Goal: Information Seeking & Learning: Understand process/instructions

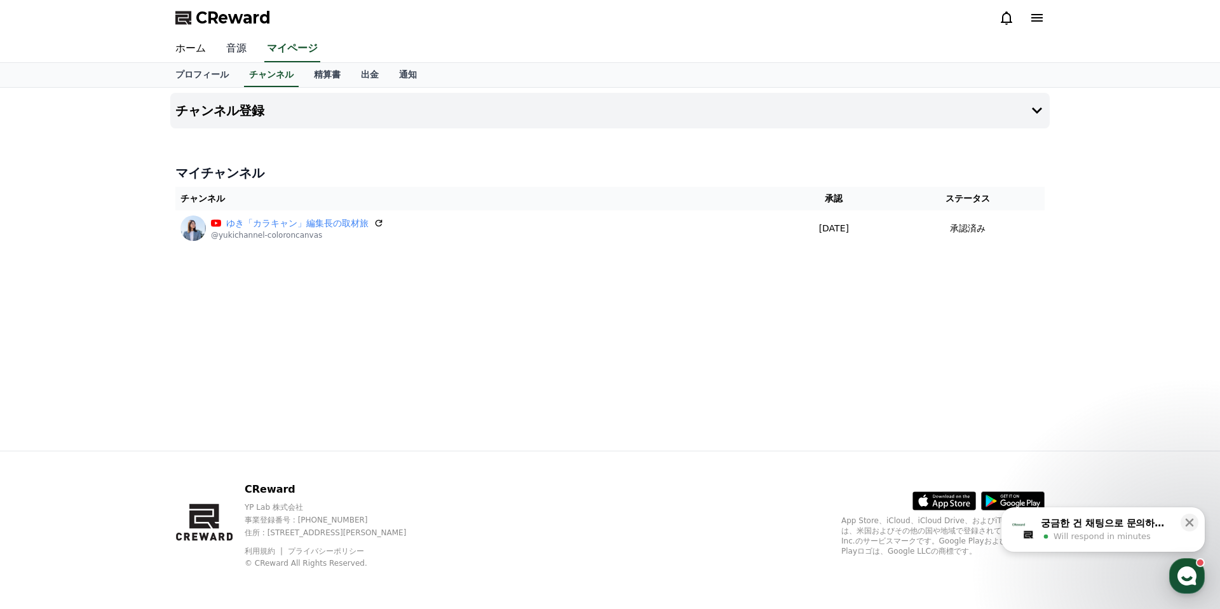
click at [240, 46] on link "音源" at bounding box center [236, 49] width 41 height 27
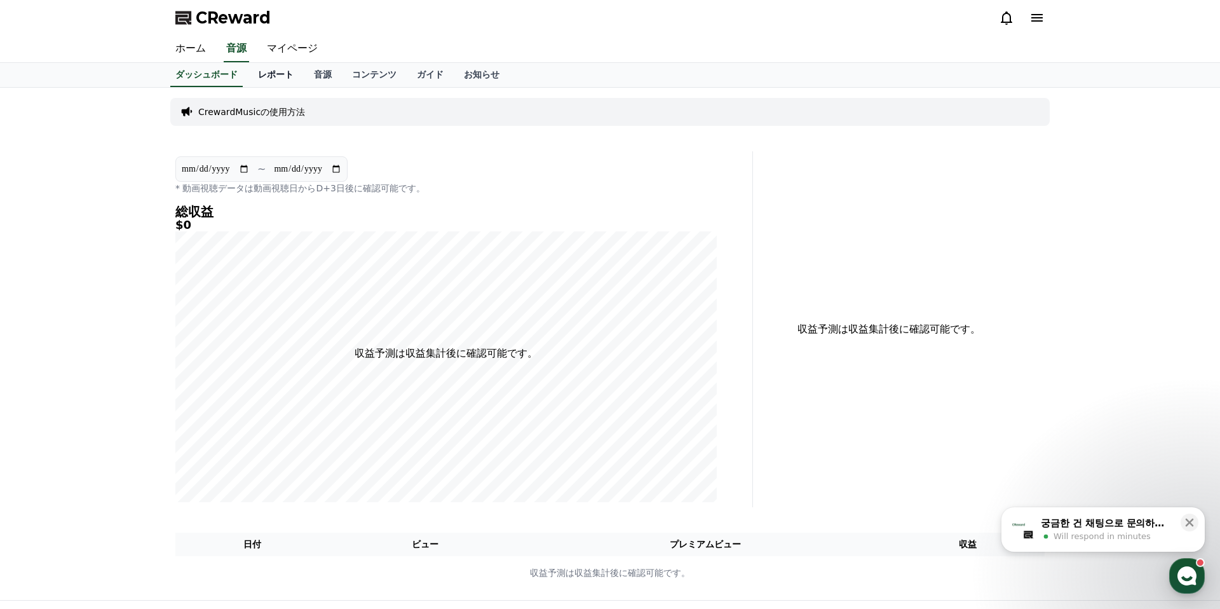
click at [274, 75] on link "レポート" at bounding box center [276, 75] width 56 height 24
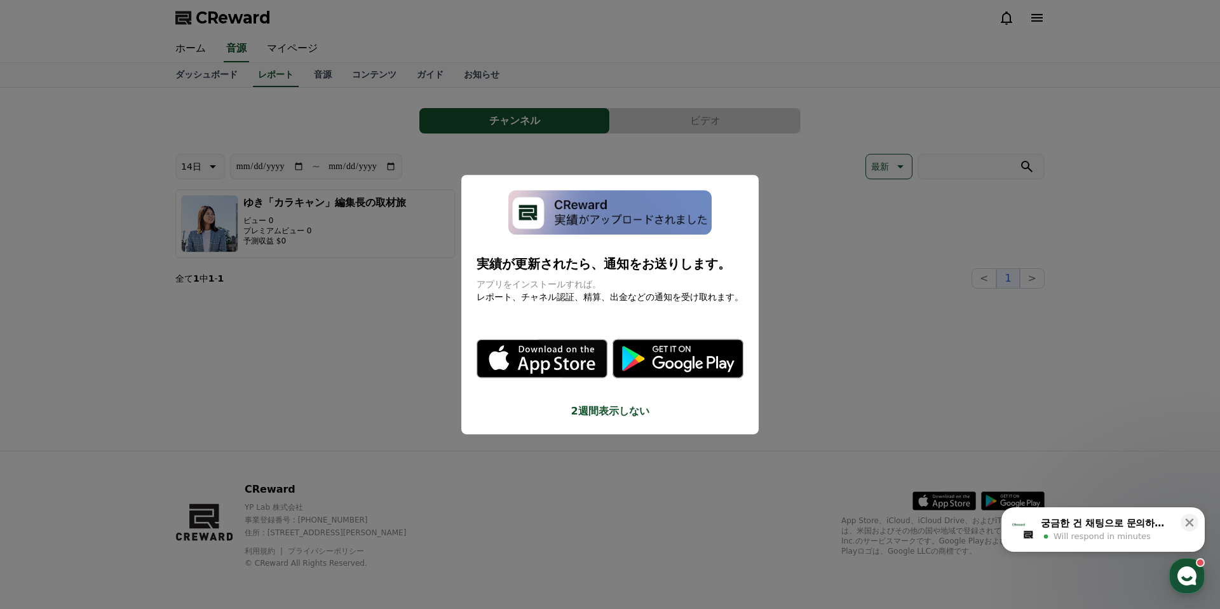
click at [315, 74] on button "close modal" at bounding box center [610, 304] width 1220 height 609
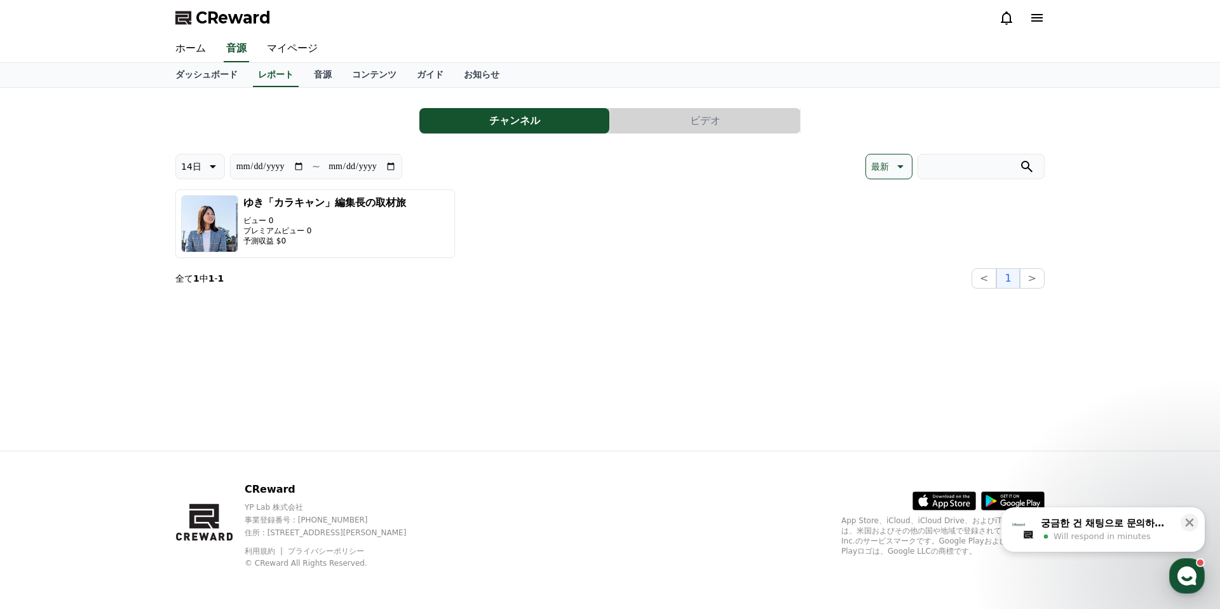
click at [315, 74] on link "音源" at bounding box center [323, 75] width 38 height 24
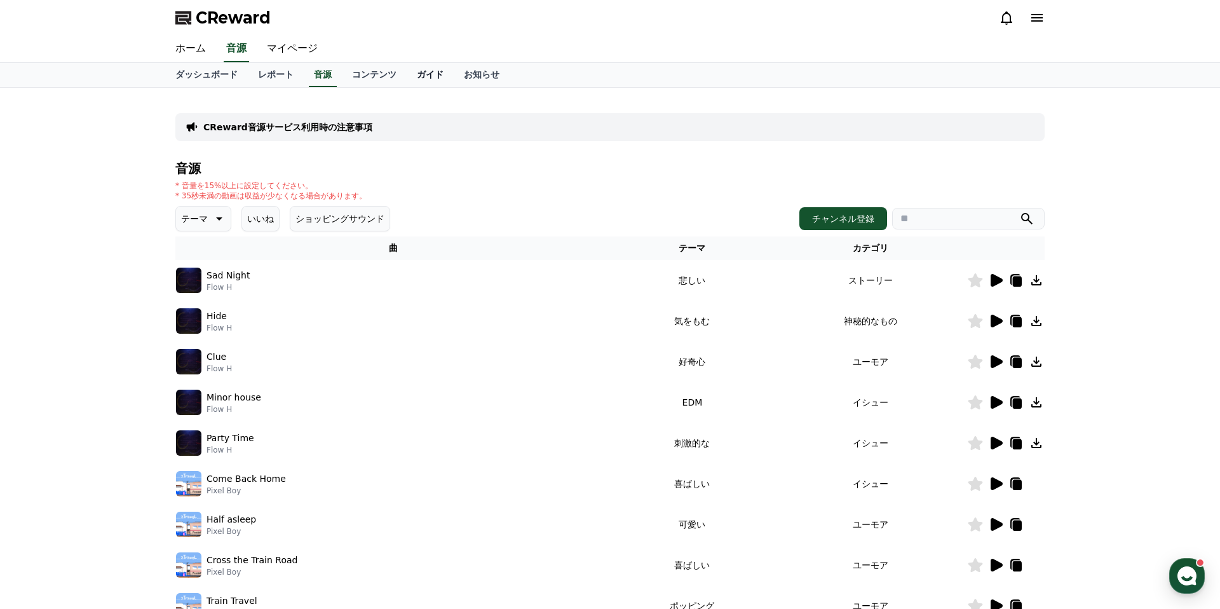
click at [410, 75] on link "ガイド" at bounding box center [430, 75] width 47 height 24
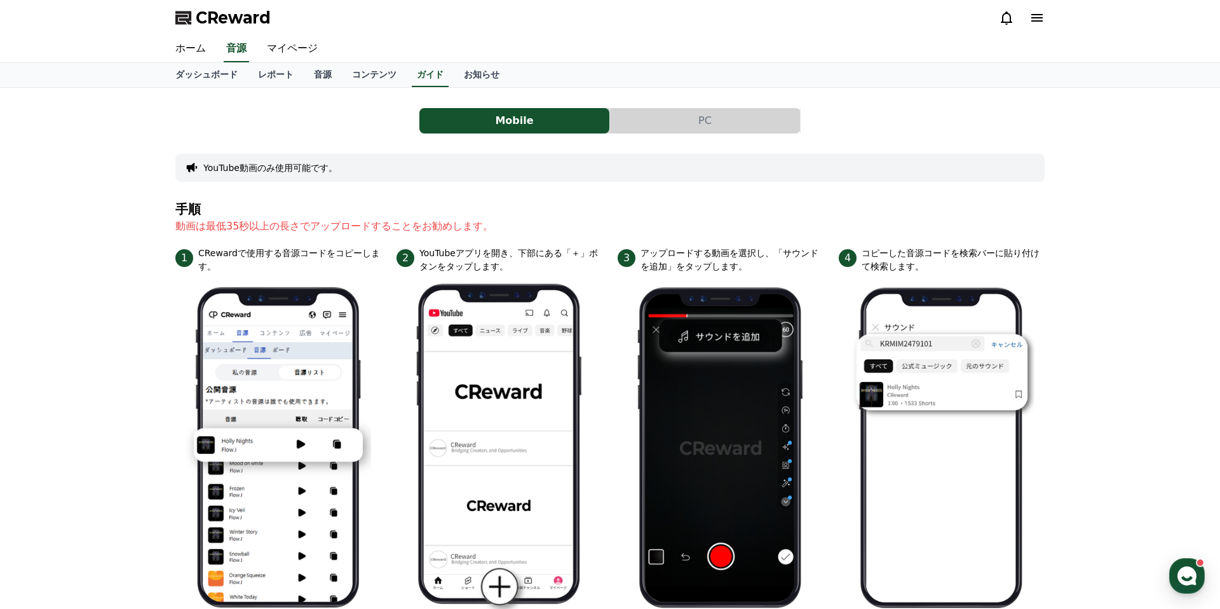
click at [685, 118] on button "PC" at bounding box center [705, 120] width 190 height 25
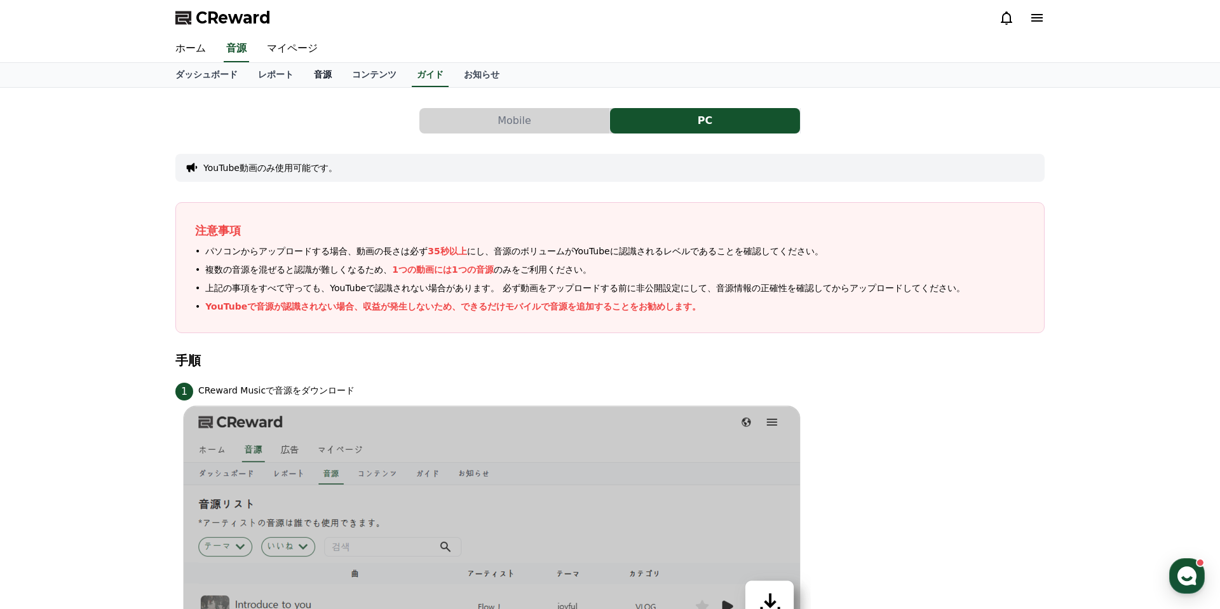
click at [316, 73] on link "音源" at bounding box center [323, 75] width 38 height 24
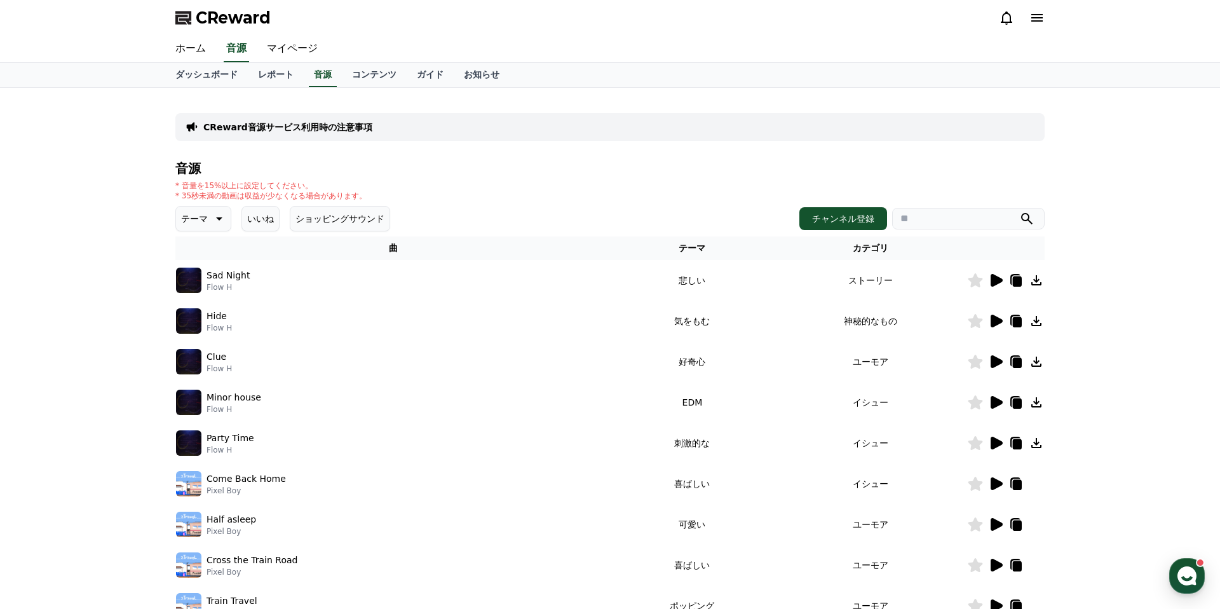
click at [208, 229] on button "テーマ" at bounding box center [203, 218] width 56 height 25
click at [199, 300] on button "明るい" at bounding box center [195, 299] width 37 height 28
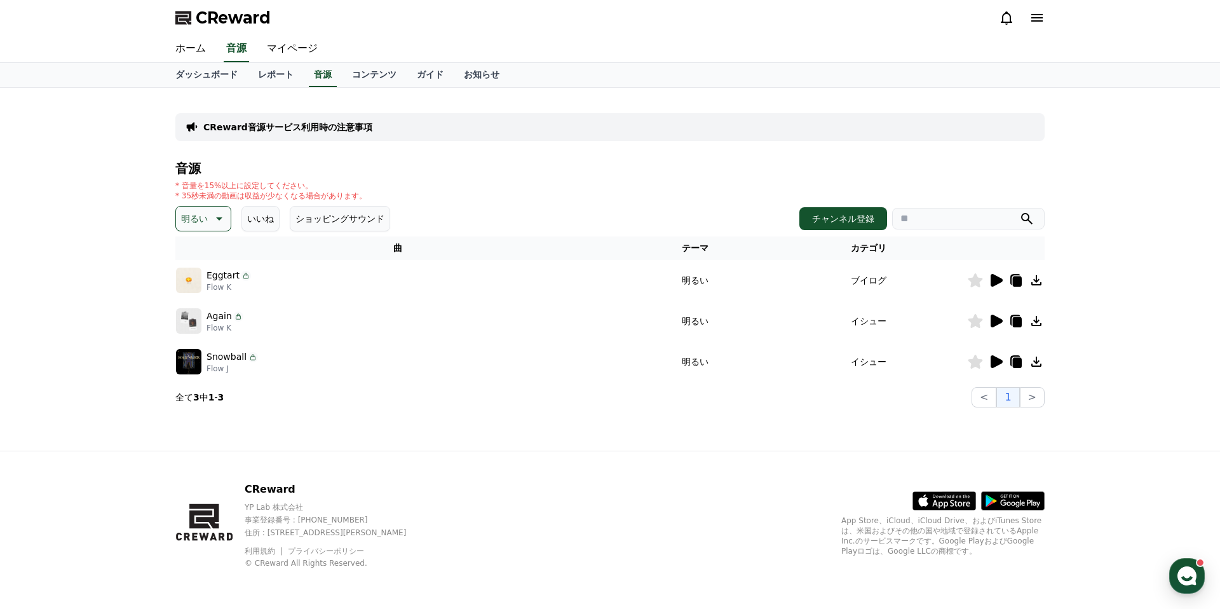
click at [997, 280] on icon at bounding box center [996, 280] width 12 height 13
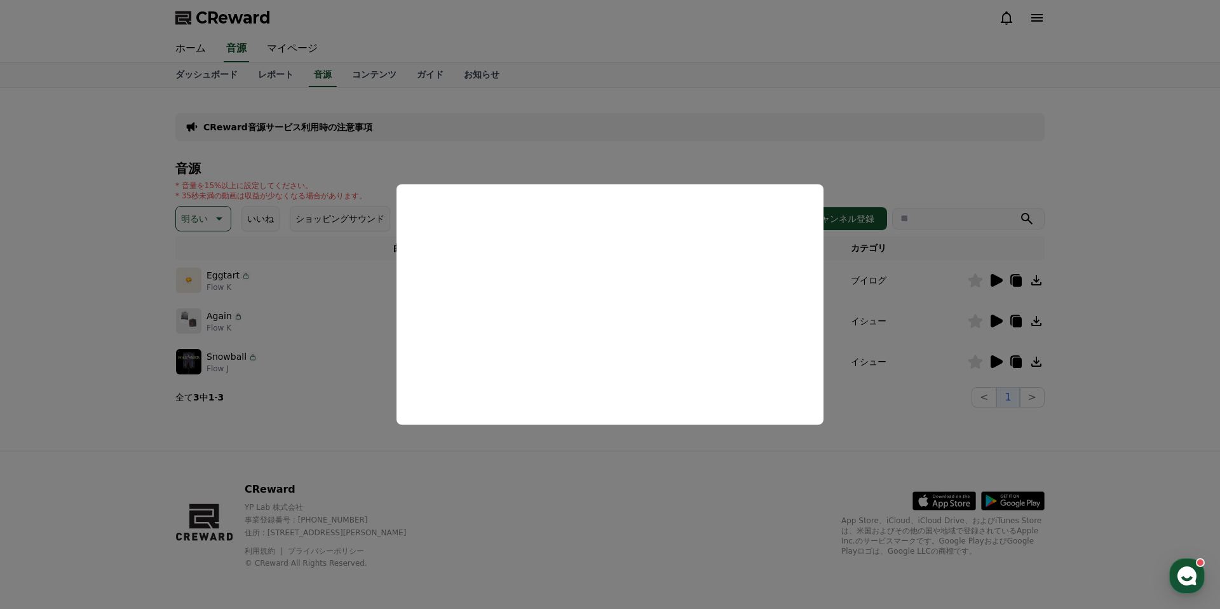
click at [905, 257] on button "close modal" at bounding box center [610, 304] width 1220 height 609
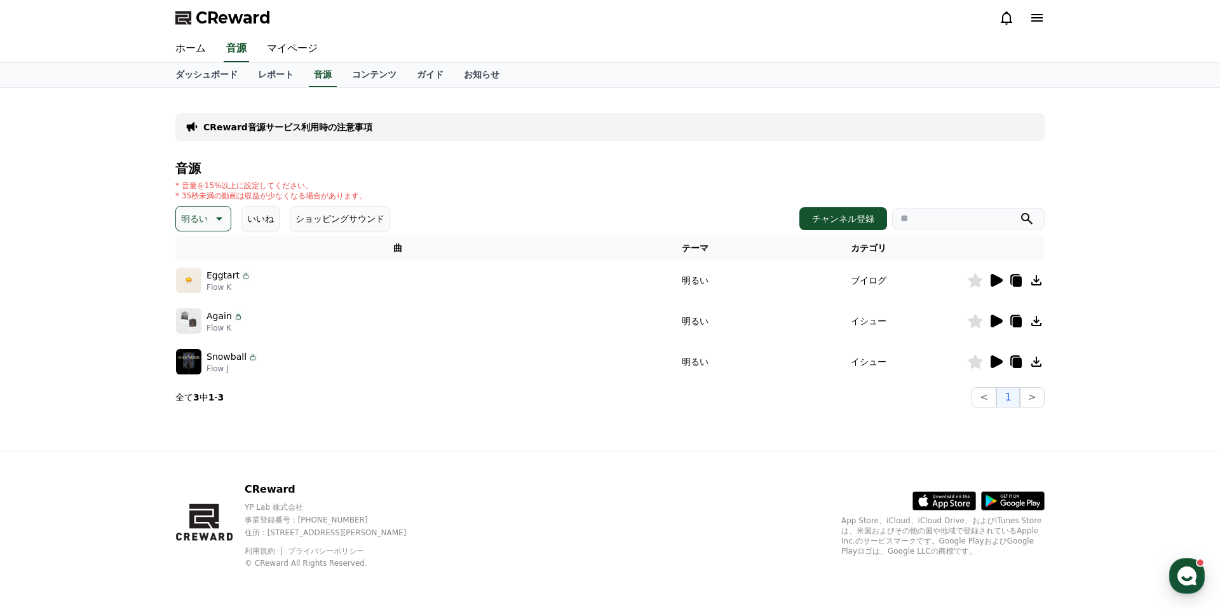
click at [973, 282] on icon at bounding box center [975, 280] width 15 height 14
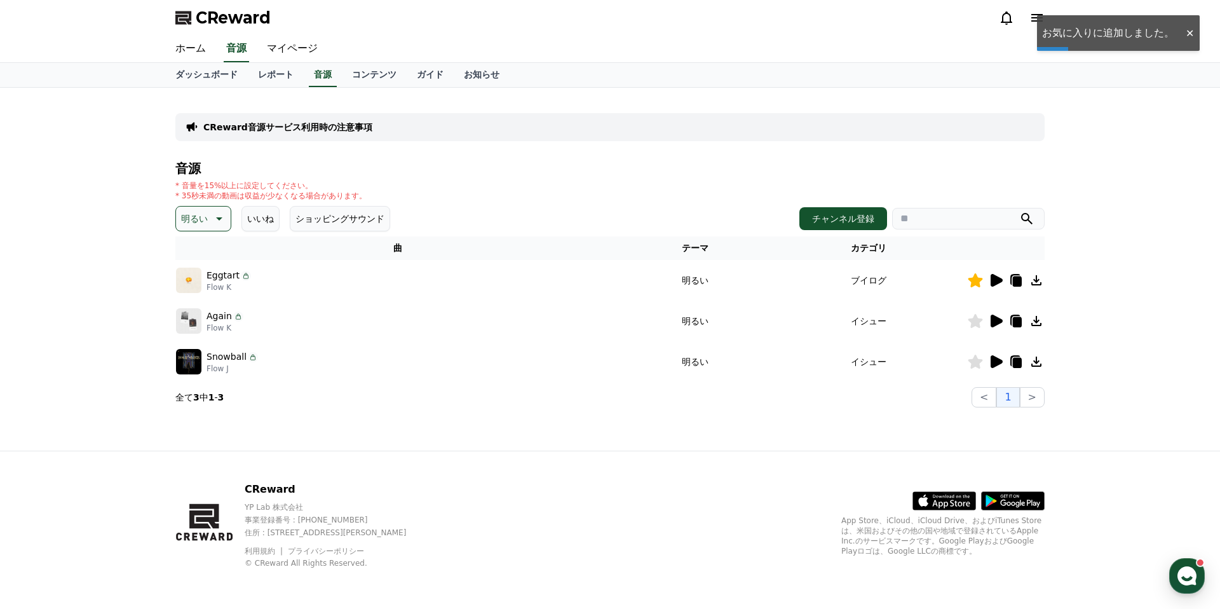
click at [998, 319] on icon at bounding box center [996, 320] width 12 height 13
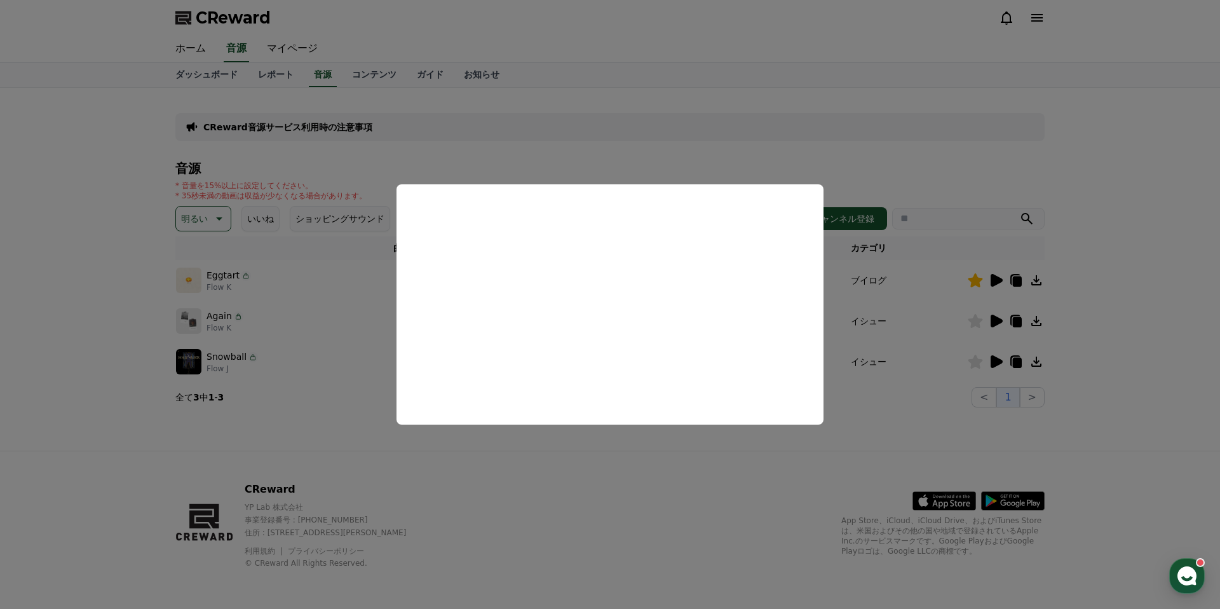
click at [854, 278] on button "close modal" at bounding box center [610, 304] width 1220 height 609
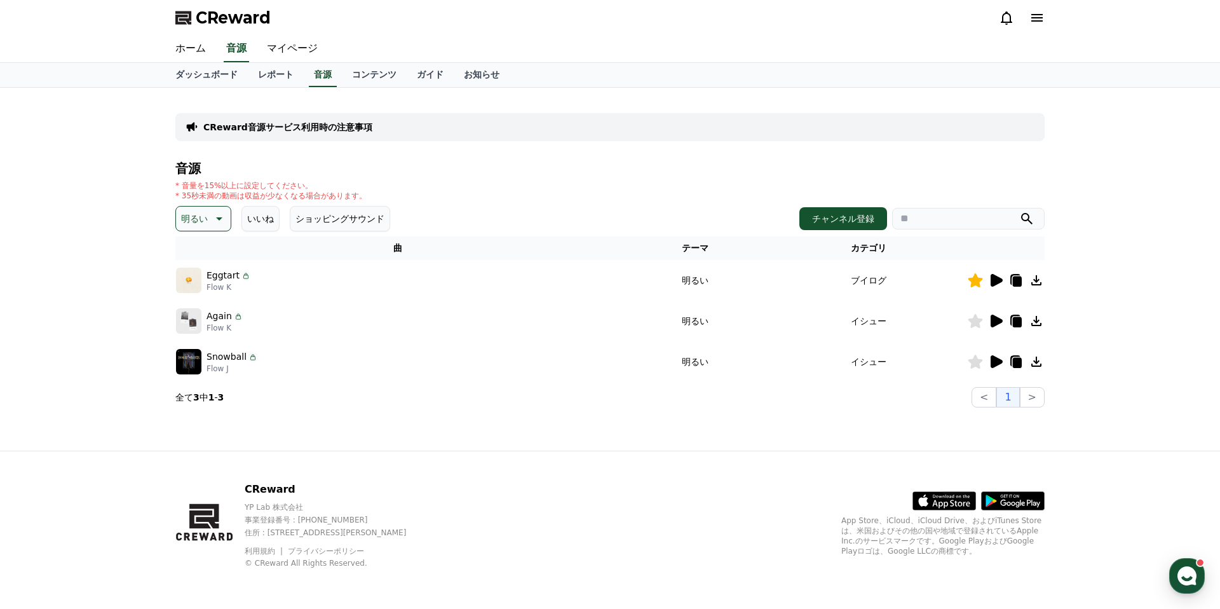
click at [978, 322] on icon at bounding box center [975, 321] width 15 height 14
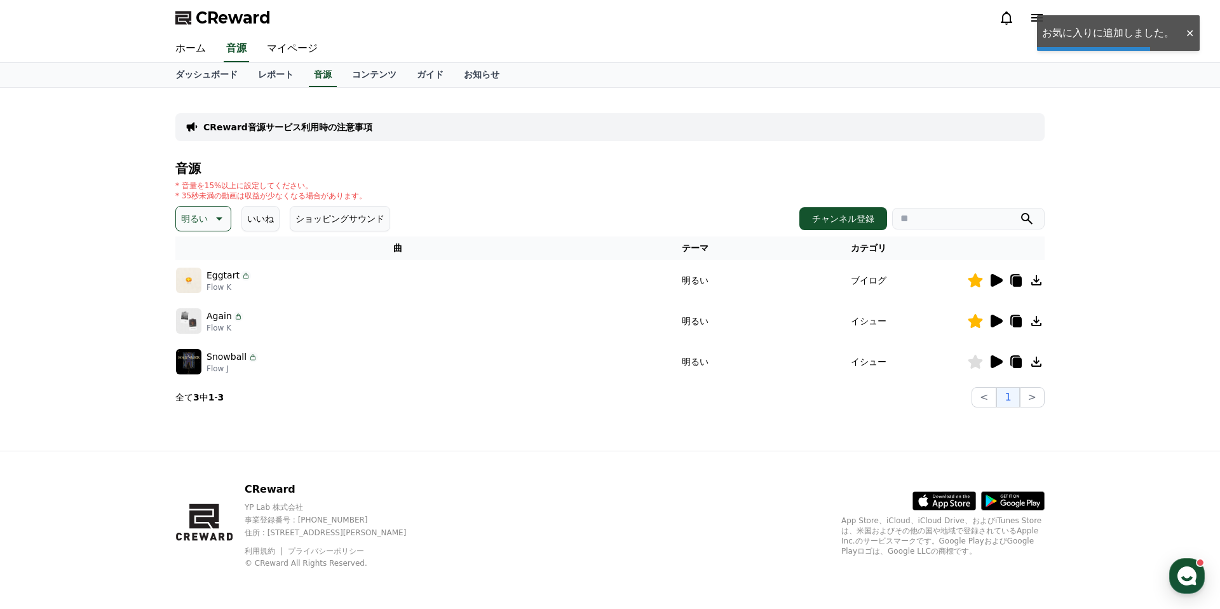
click at [994, 360] on icon at bounding box center [996, 361] width 12 height 13
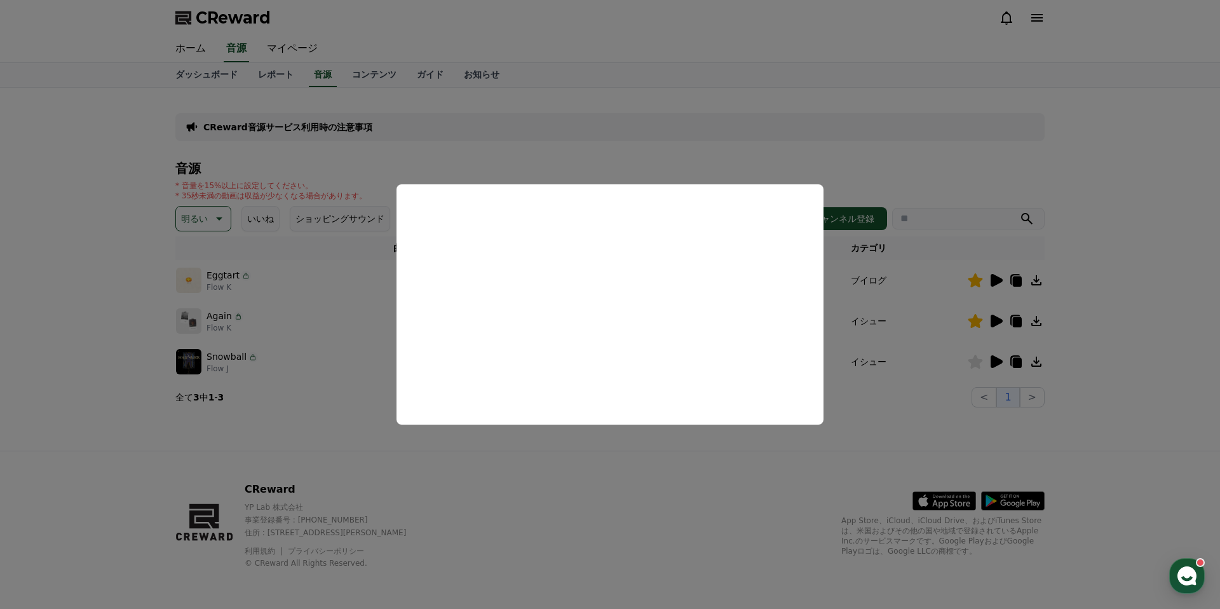
click at [938, 318] on button "close modal" at bounding box center [610, 304] width 1220 height 609
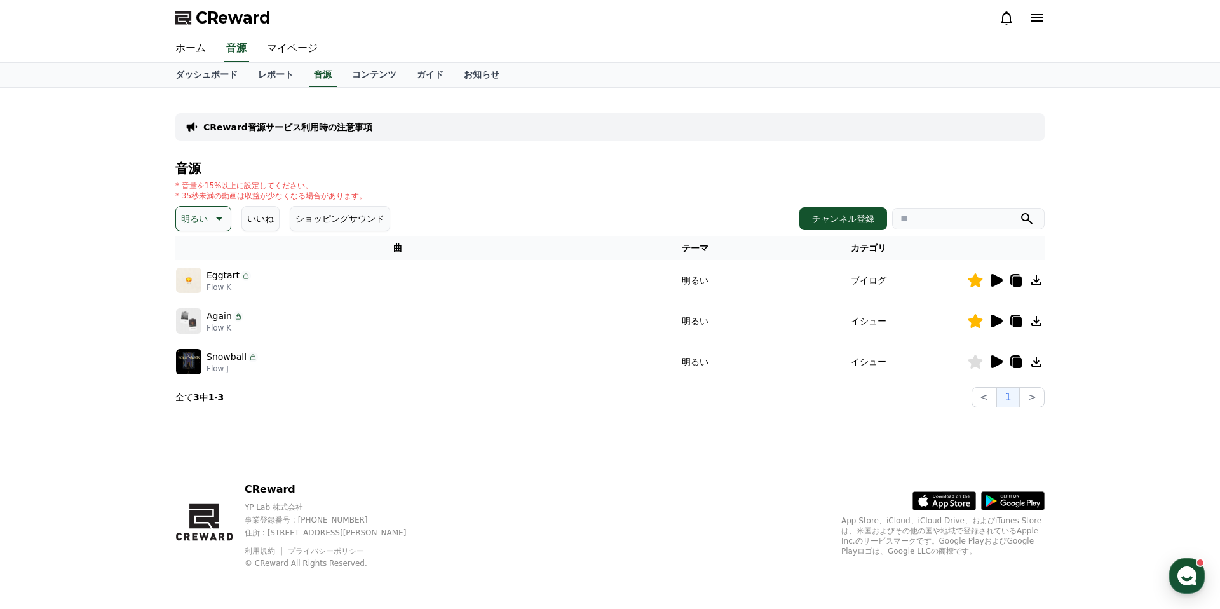
click at [975, 365] on icon at bounding box center [975, 361] width 15 height 14
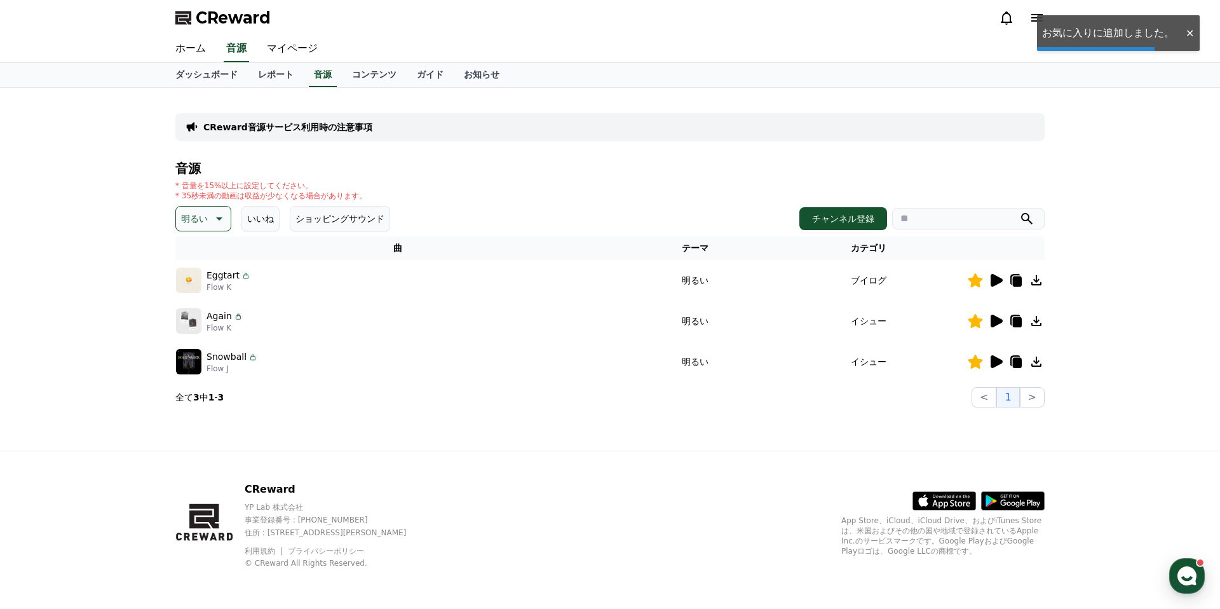
click at [1041, 365] on icon at bounding box center [1036, 361] width 15 height 15
click at [237, 126] on p "CReward音源サービス利用時の注意事項" at bounding box center [287, 127] width 169 height 13
